Goal: Find specific page/section

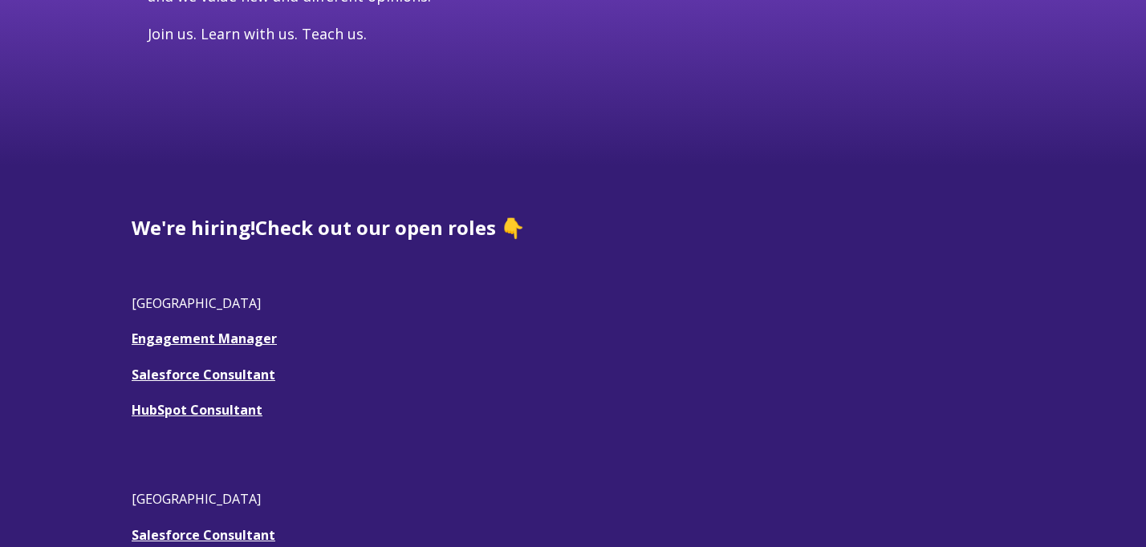
scroll to position [299, 0]
click at [225, 335] on link "Engagement Manager" at bounding box center [204, 338] width 145 height 18
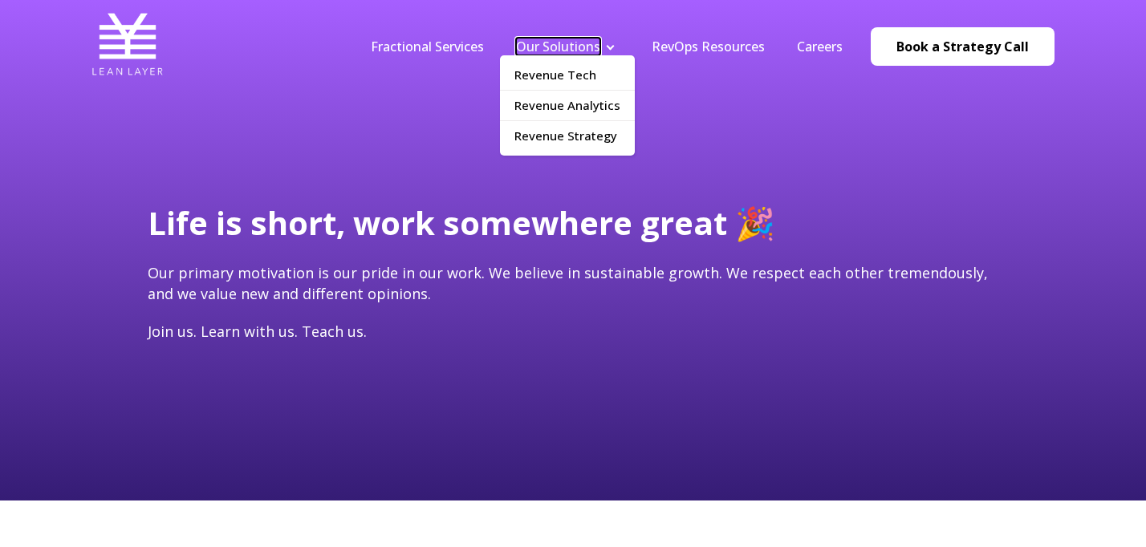
click at [577, 41] on link "Our Solutions" at bounding box center [558, 47] width 84 height 18
click at [595, 73] on link "Revenue Tech" at bounding box center [567, 75] width 135 height 30
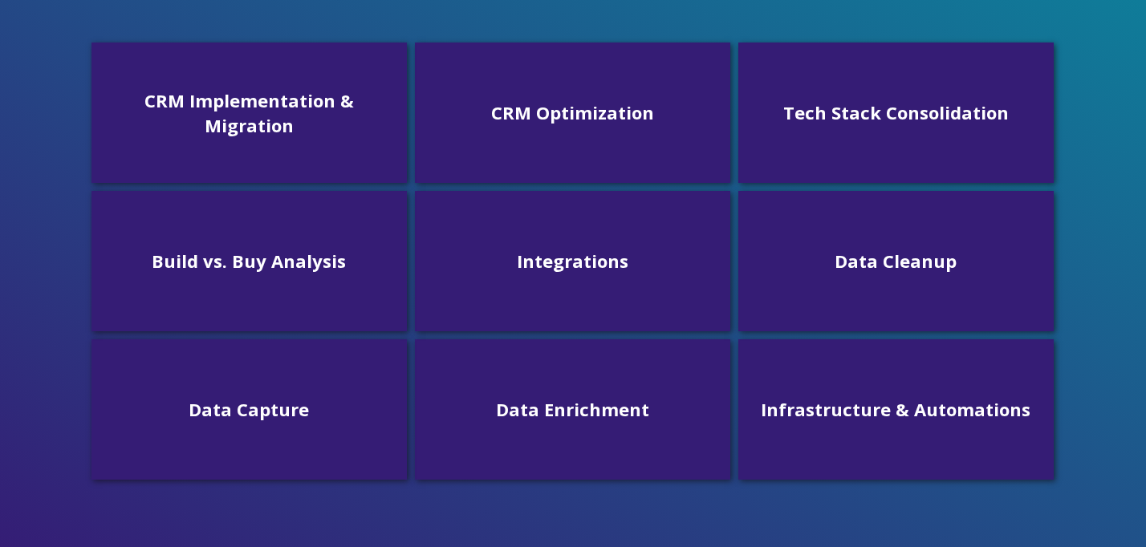
scroll to position [565, 0]
